Goal: Ask a question

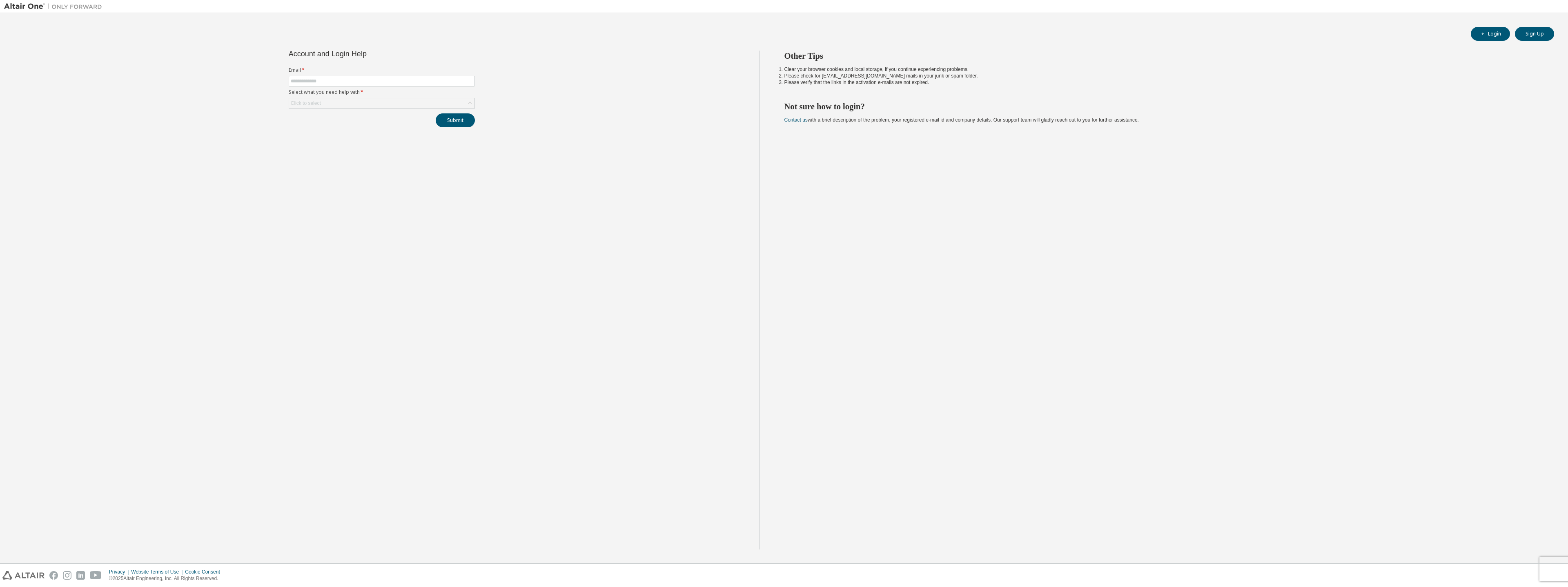
click at [367, 75] on form "Email * Select what you need help with * Click to select" at bounding box center [382, 88] width 186 height 41
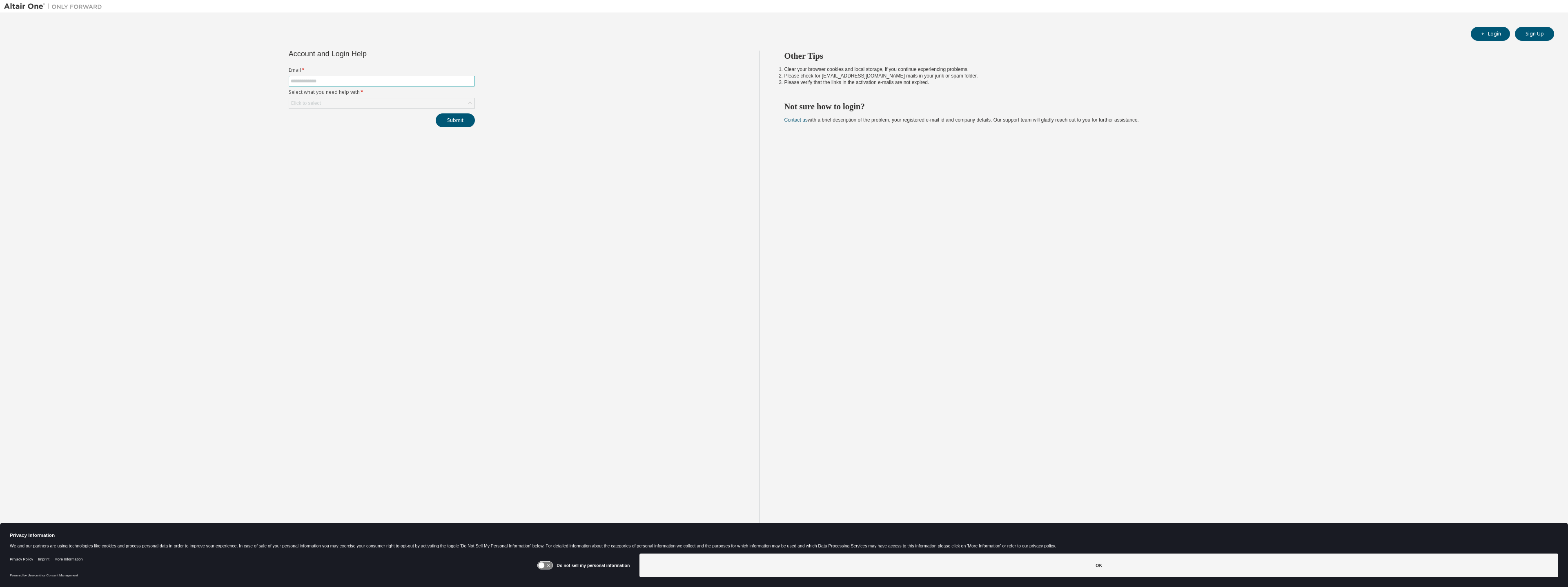
click at [368, 85] on span at bounding box center [382, 81] width 186 height 10
click at [410, 82] on input "text" at bounding box center [382, 81] width 182 height 7
type input "**********"
click at [351, 99] on div "Click to select" at bounding box center [382, 103] width 186 height 10
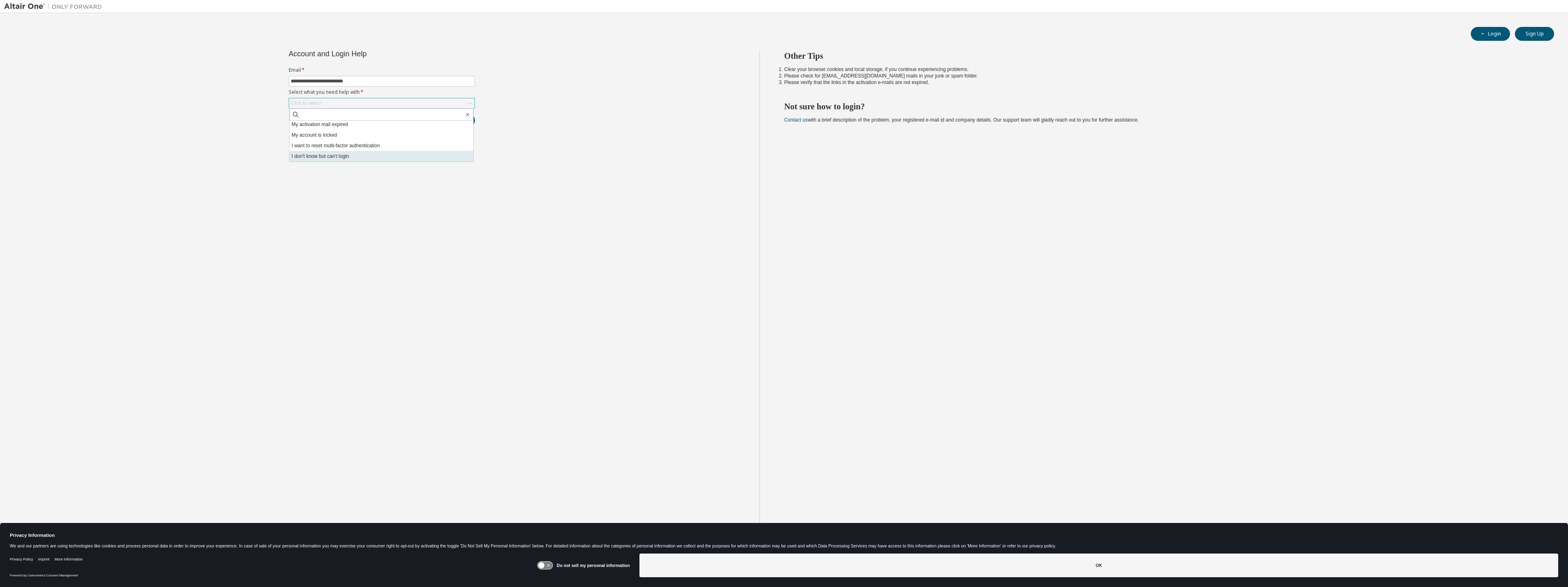
click at [359, 156] on li "I don't know but can't login" at bounding box center [382, 156] width 184 height 10
click at [453, 120] on button "Submit" at bounding box center [455, 120] width 39 height 14
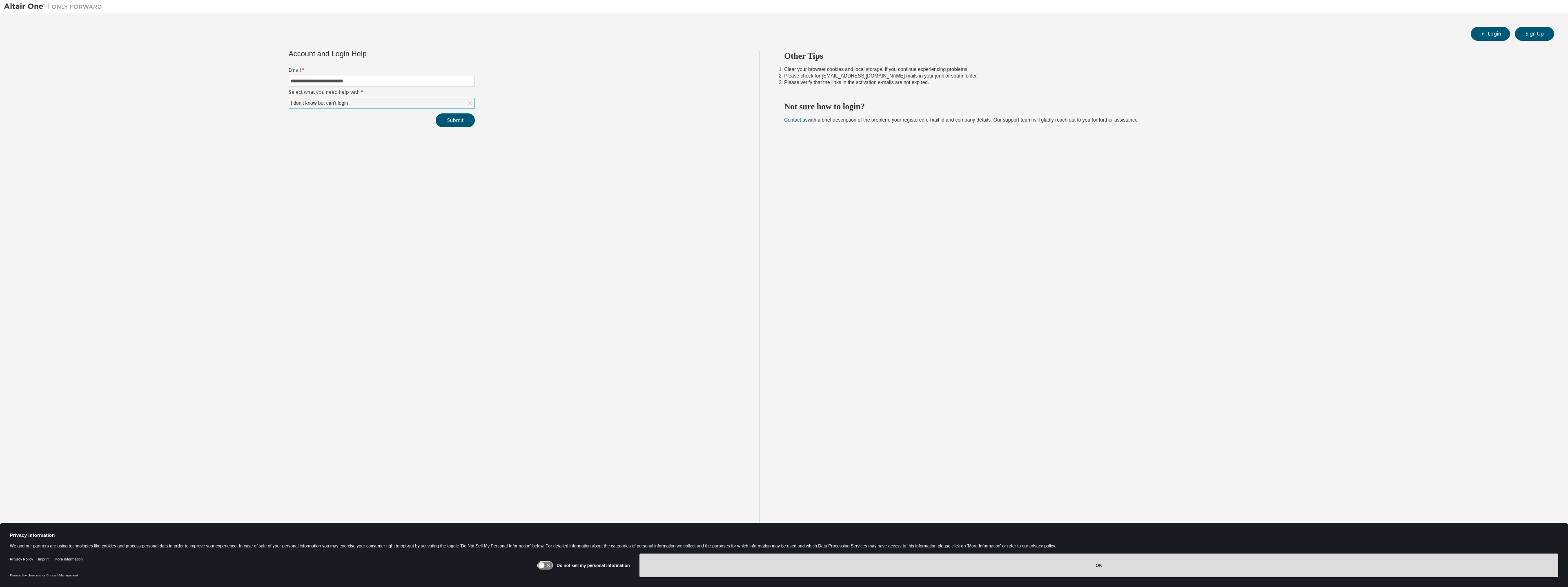
click at [1024, 564] on button "OK" at bounding box center [1099, 565] width 919 height 24
